Goal: Information Seeking & Learning: Learn about a topic

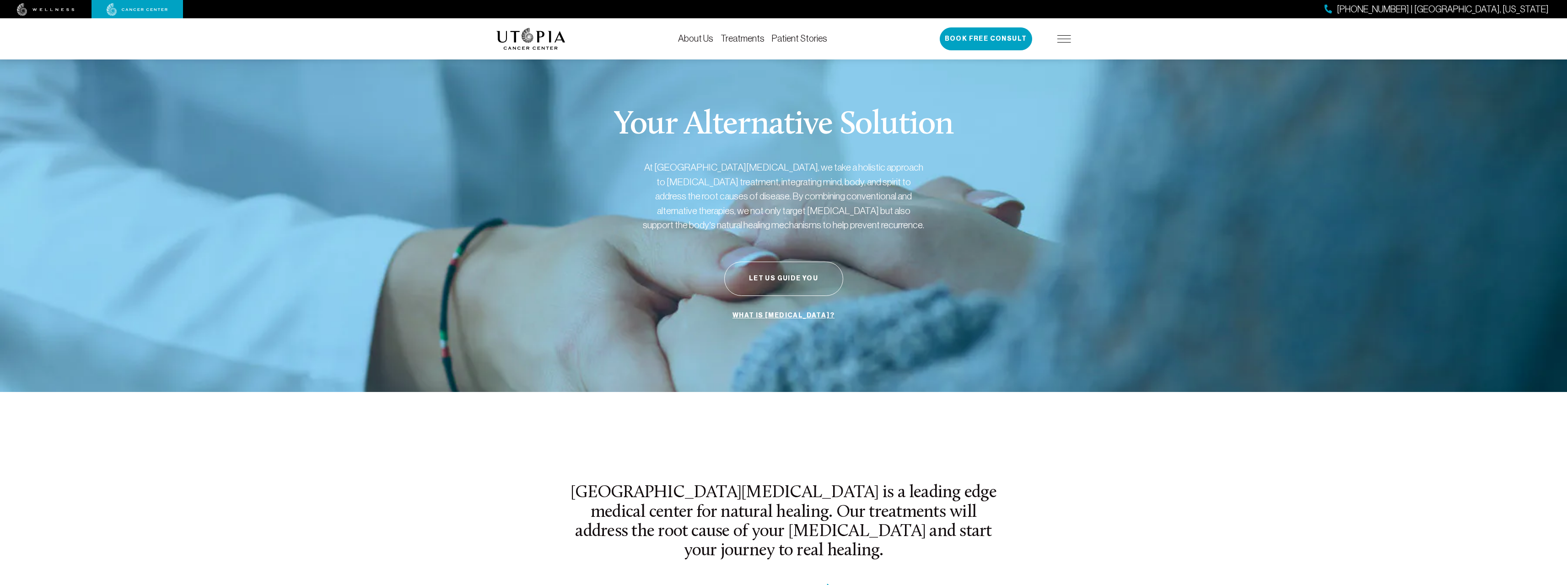
click at [694, 38] on link "About Us" at bounding box center [695, 38] width 35 height 10
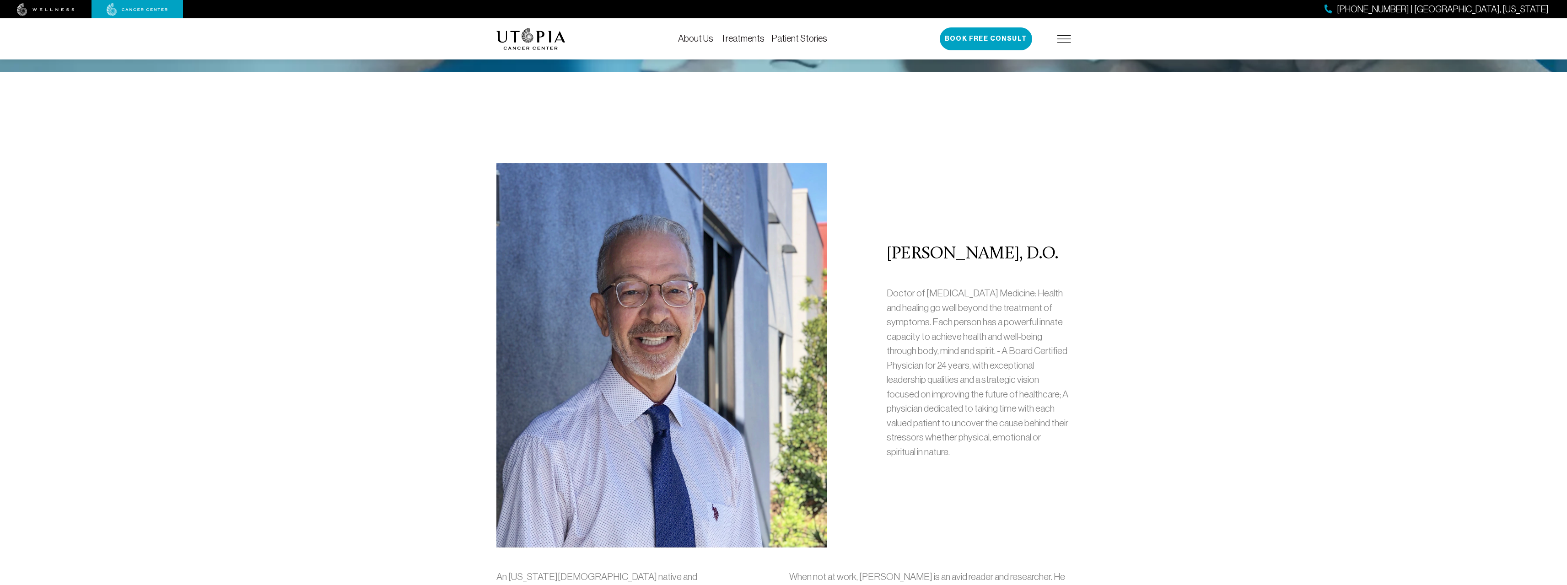
scroll to position [412, 0]
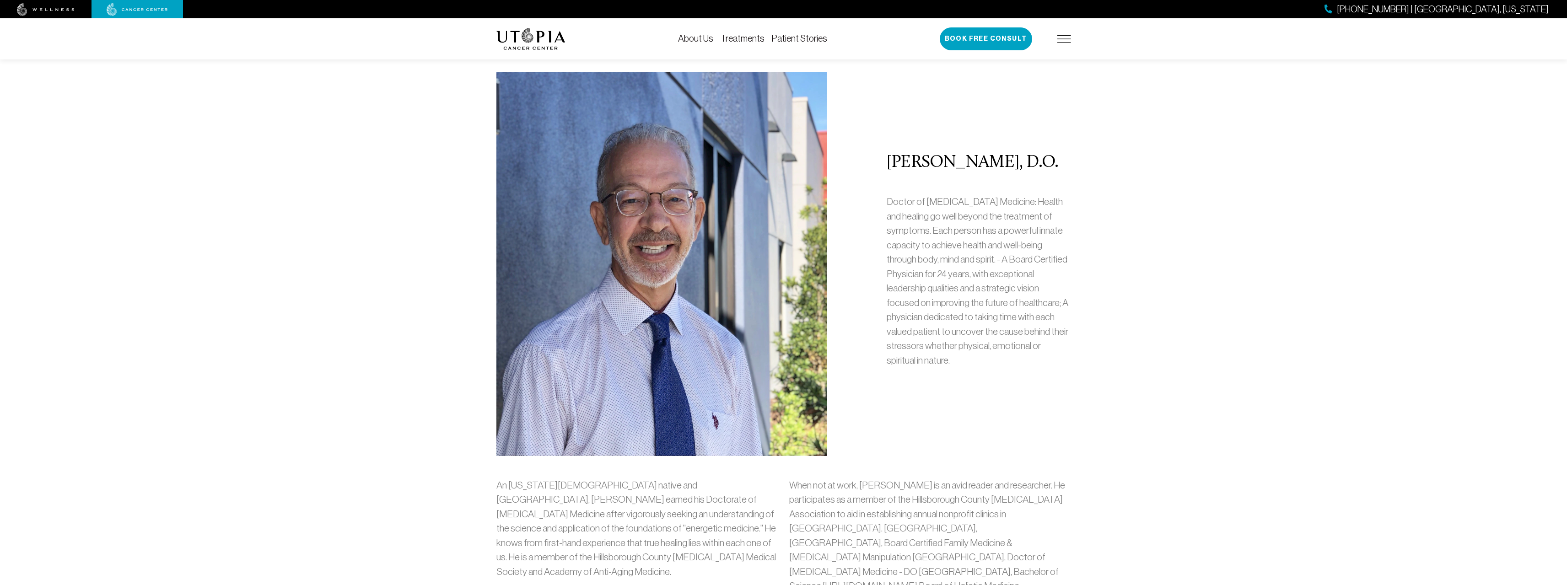
click at [871, 107] on div "[PERSON_NAME], D.O. Doctor of [MEDICAL_DATA] Medicine: Health and healing go we…" at bounding box center [784, 264] width 586 height 384
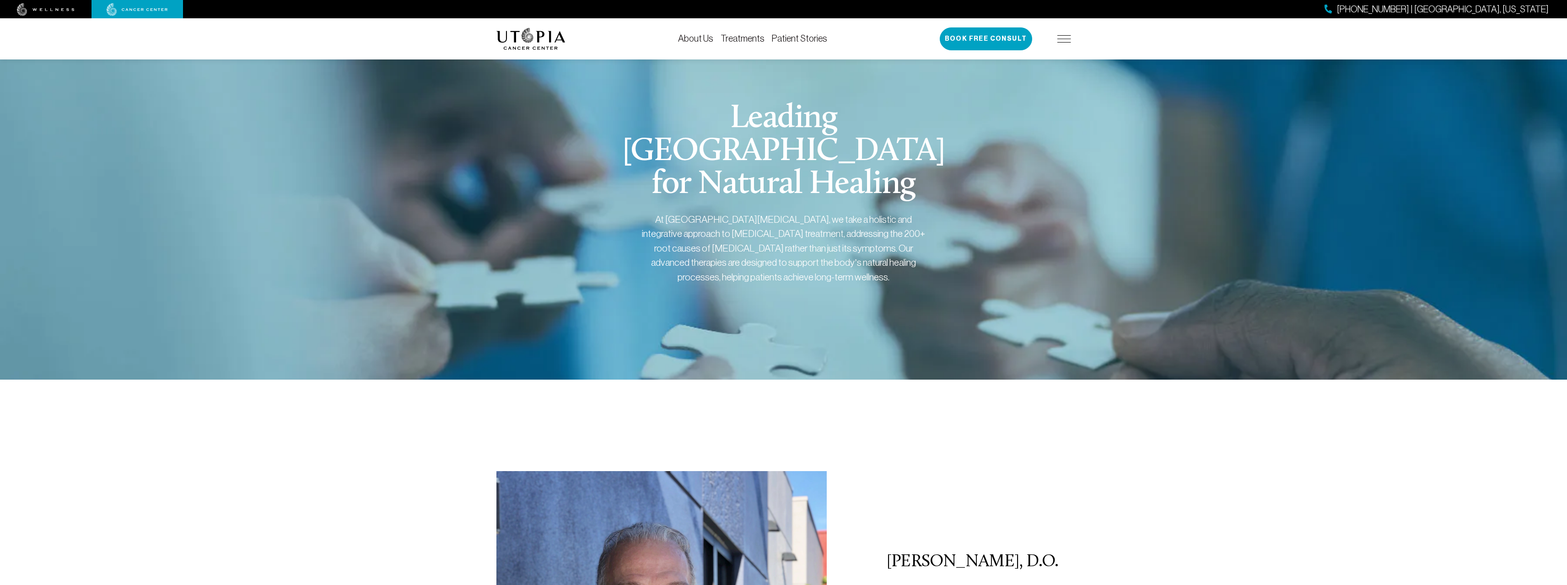
scroll to position [0, 0]
